Goal: Transaction & Acquisition: Book appointment/travel/reservation

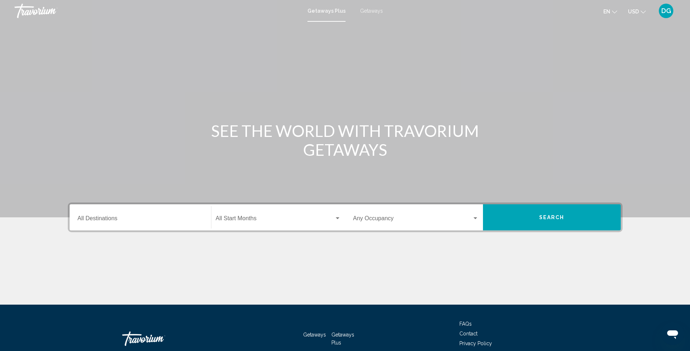
click at [326, 9] on span "Getaways Plus" at bounding box center [326, 11] width 38 height 6
click at [366, 9] on span "Getaways" at bounding box center [371, 11] width 23 height 6
click at [342, 333] on span "Getaways Plus" at bounding box center [342, 339] width 23 height 14
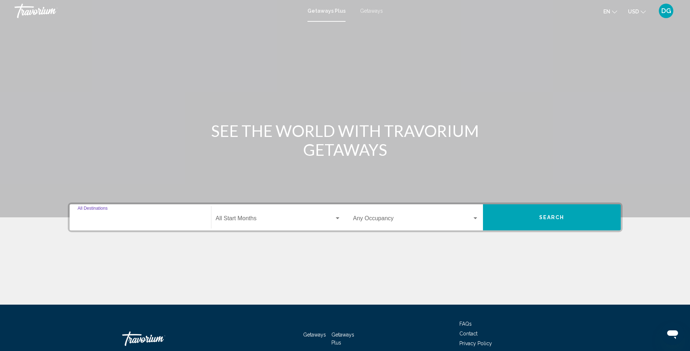
click at [171, 219] on input "Destination All Destinations" at bounding box center [140, 220] width 125 height 7
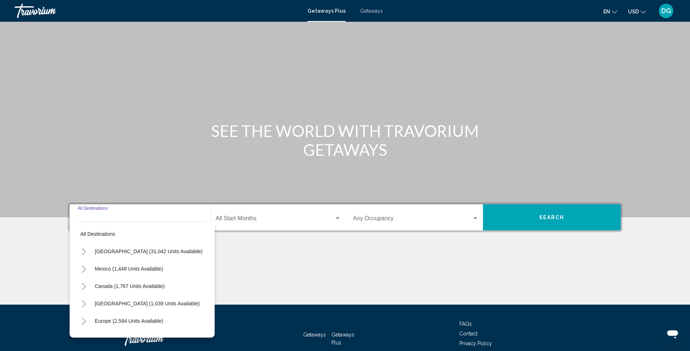
scroll to position [42, 0]
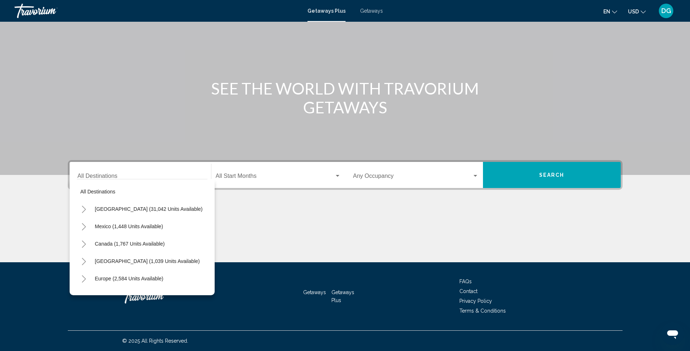
click at [308, 242] on div "Main content" at bounding box center [345, 235] width 555 height 54
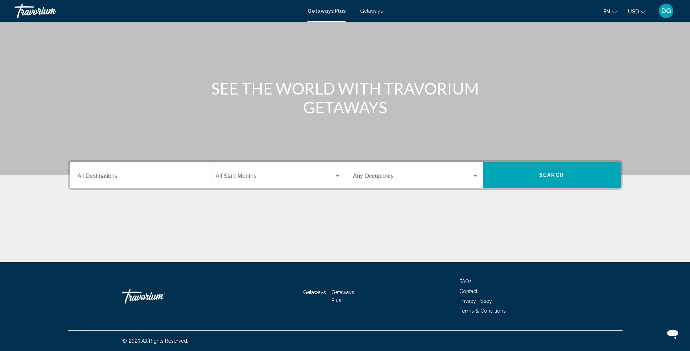
click at [119, 175] on input "Destination All Destinations" at bounding box center [140, 177] width 125 height 7
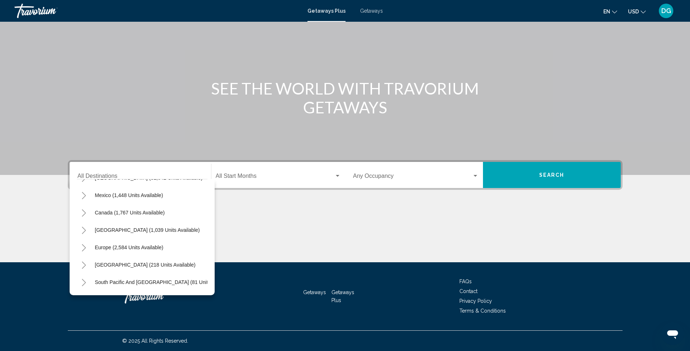
scroll to position [28, 0]
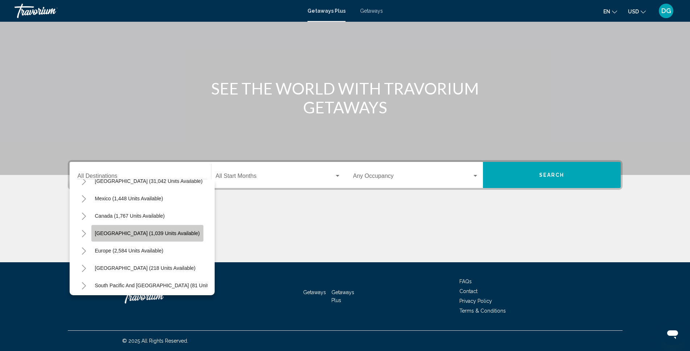
click at [155, 230] on button "[GEOGRAPHIC_DATA] (1,039 units available)" at bounding box center [147, 233] width 112 height 17
type input "**********"
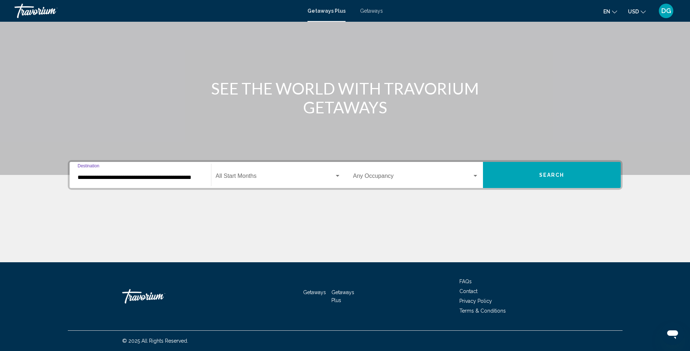
click at [333, 177] on span "Search widget" at bounding box center [275, 177] width 119 height 7
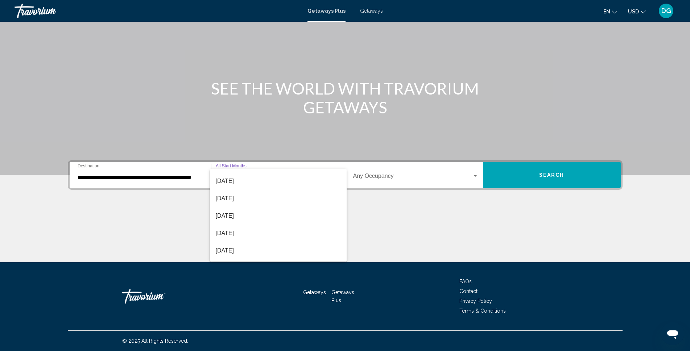
scroll to position [53, 0]
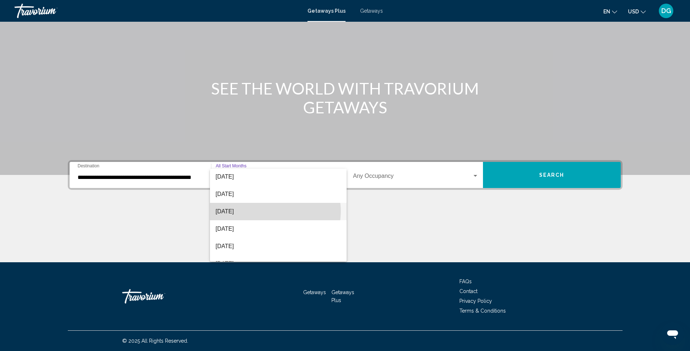
click at [272, 211] on span "[DATE]" at bounding box center [278, 211] width 125 height 17
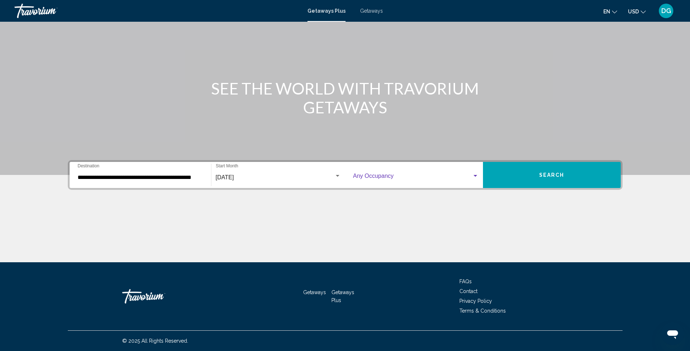
click at [475, 177] on div "Search widget" at bounding box center [475, 176] width 7 height 6
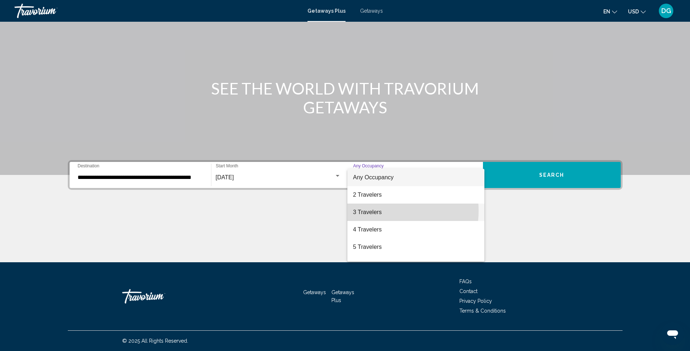
click at [378, 211] on span "3 Travelers" at bounding box center [415, 212] width 125 height 17
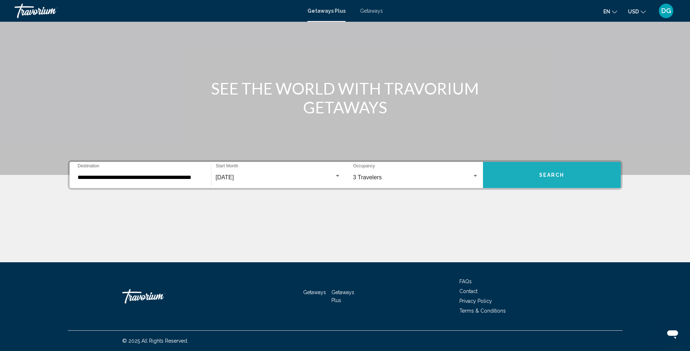
click at [553, 170] on button "Search" at bounding box center [552, 175] width 138 height 26
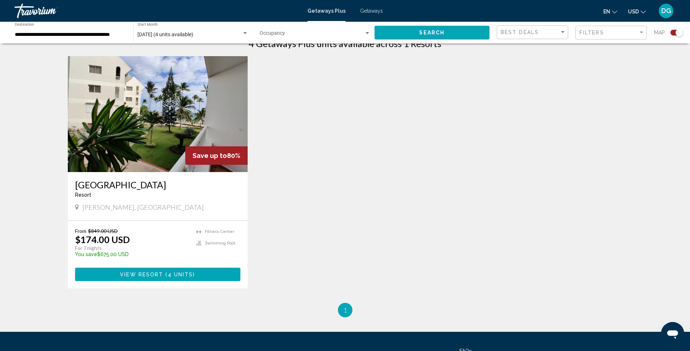
scroll to position [258, 0]
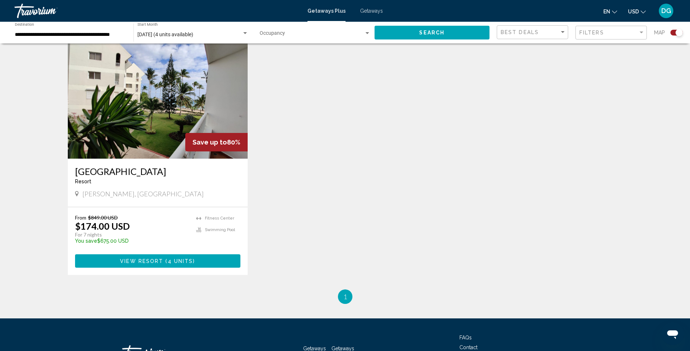
click at [142, 106] on img "Main content" at bounding box center [158, 101] width 180 height 116
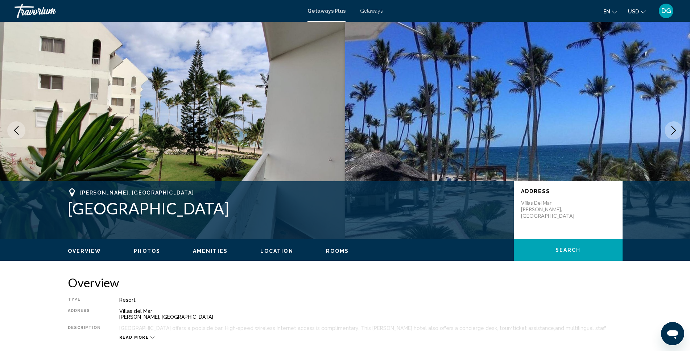
click at [673, 128] on icon "Next image" at bounding box center [673, 130] width 5 height 9
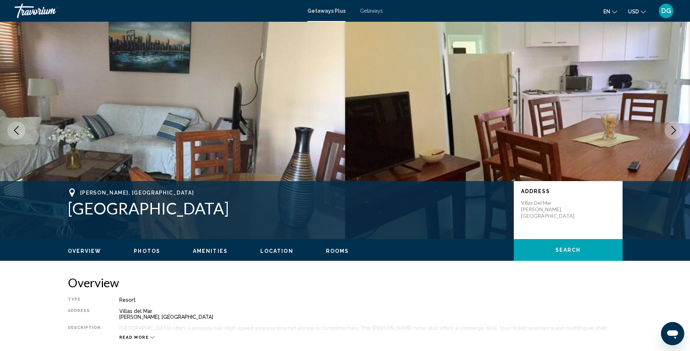
click at [673, 128] on icon "Next image" at bounding box center [673, 130] width 5 height 9
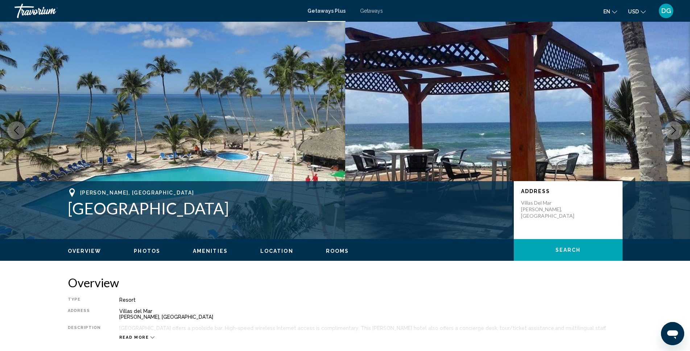
click at [673, 130] on icon "Next image" at bounding box center [673, 130] width 9 height 9
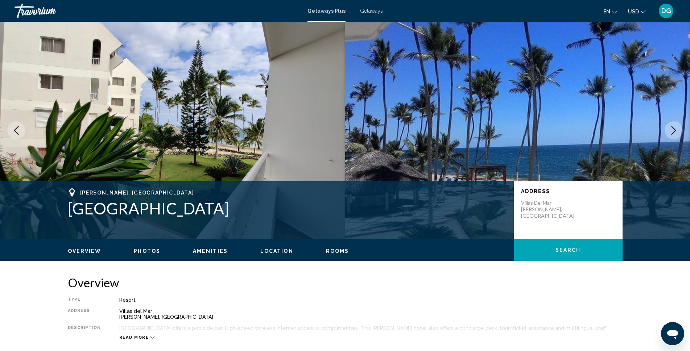
click at [673, 130] on icon "Next image" at bounding box center [673, 130] width 9 height 9
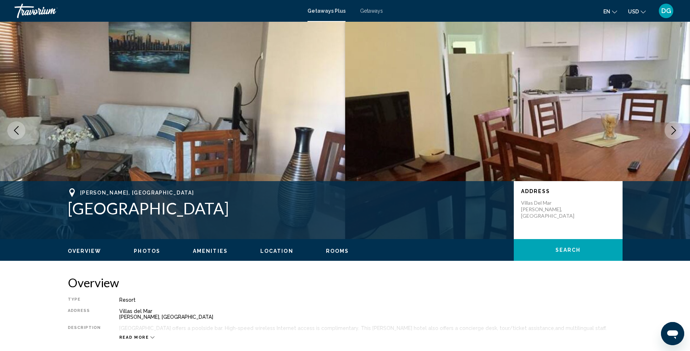
click at [673, 129] on icon "Next image" at bounding box center [673, 130] width 9 height 9
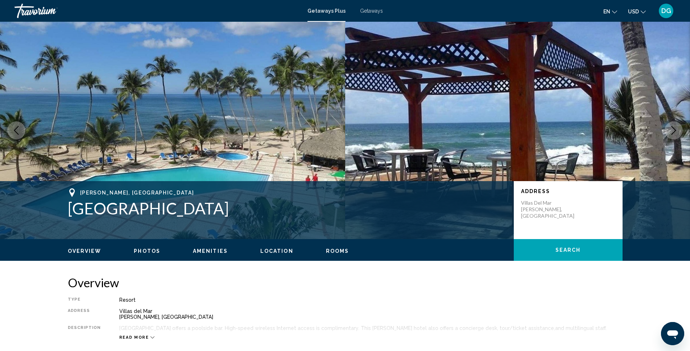
click at [673, 129] on icon "Next image" at bounding box center [673, 130] width 9 height 9
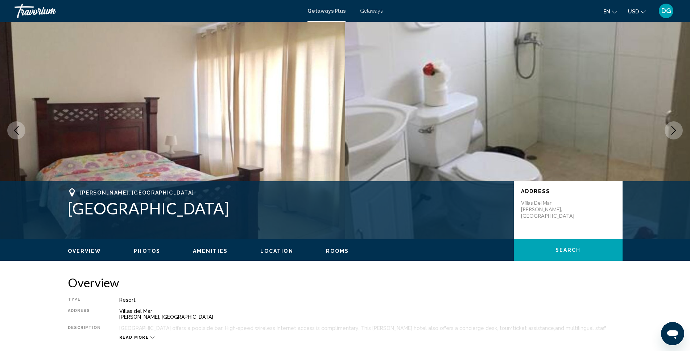
click at [673, 132] on icon "Next image" at bounding box center [673, 130] width 9 height 9
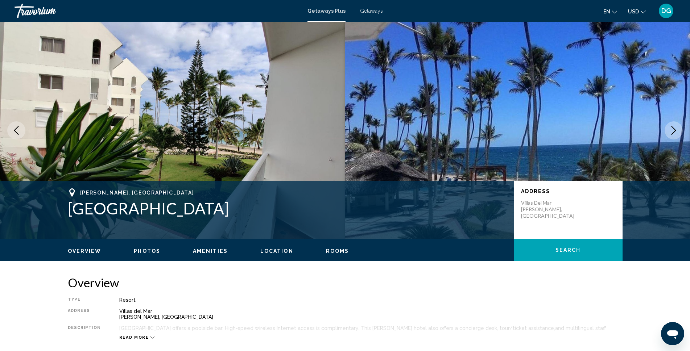
click at [641, 11] on icon "Change currency" at bounding box center [642, 12] width 5 height 3
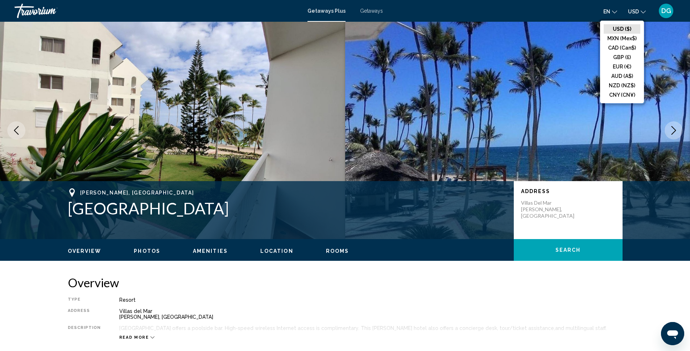
click at [547, 49] on img "Main content" at bounding box center [517, 130] width 345 height 217
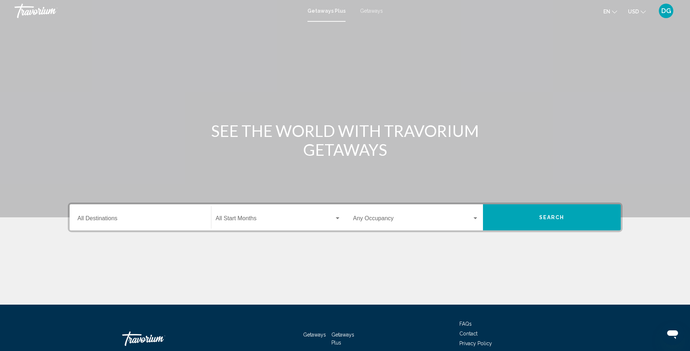
click at [133, 219] on input "Destination All Destinations" at bounding box center [140, 220] width 125 height 7
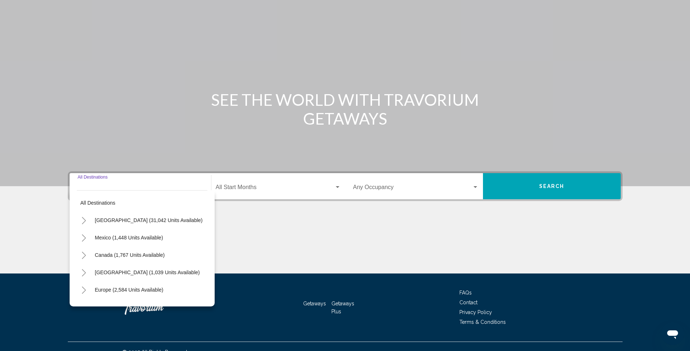
scroll to position [42, 0]
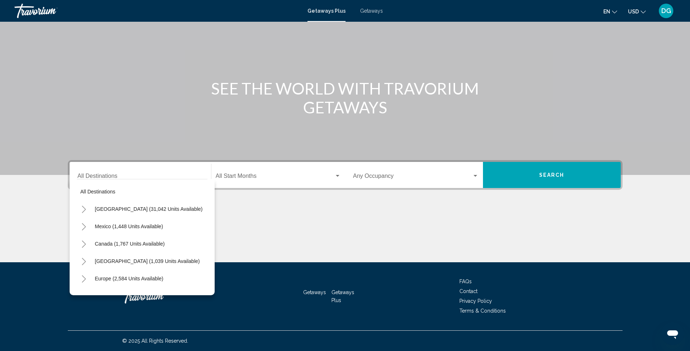
drag, startPoint x: 208, startPoint y: 203, endPoint x: 210, endPoint y: 215, distance: 12.5
click at [210, 215] on div "All destinations United States (31,042 units available) Mexico (1,448 units ava…" at bounding box center [142, 237] width 145 height 116
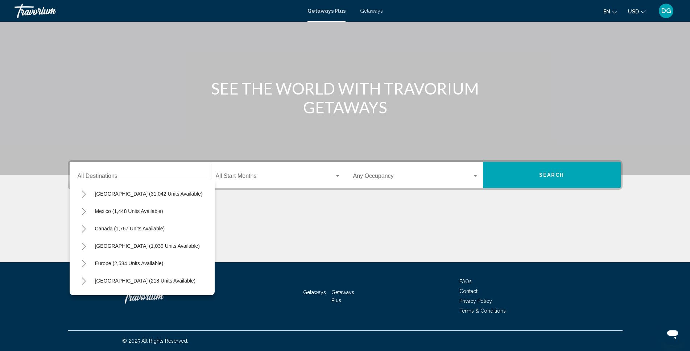
scroll to position [0, 0]
